Goal: Transaction & Acquisition: Purchase product/service

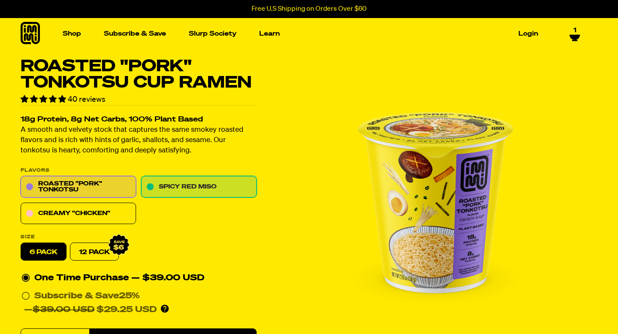
click at [218, 186] on link "Spicy Red Miso" at bounding box center [198, 186] width 115 height 21
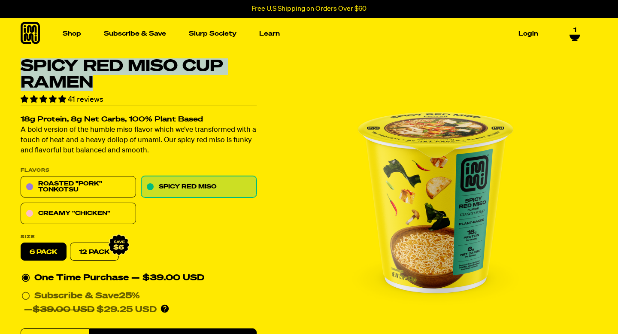
drag, startPoint x: 104, startPoint y: 84, endPoint x: 24, endPoint y: 71, distance: 80.4
click at [24, 71] on h1 "Spicy Red Miso Cup Ramen" at bounding box center [139, 74] width 236 height 33
copy h1 "Spicy Red Miso Cup Ramen"
